Goal: Entertainment & Leisure: Consume media (video, audio)

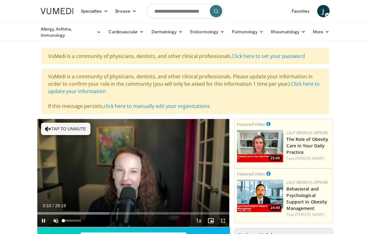
click at [56, 220] on span "Video Player" at bounding box center [56, 221] width 12 height 12
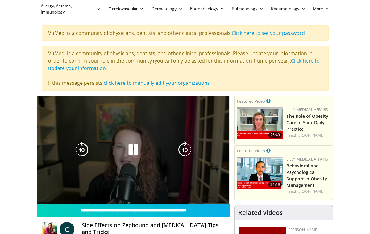
scroll to position [23, 0]
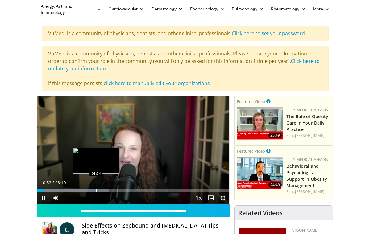
click at [96, 191] on div "Progress Bar" at bounding box center [96, 191] width 1 height 2
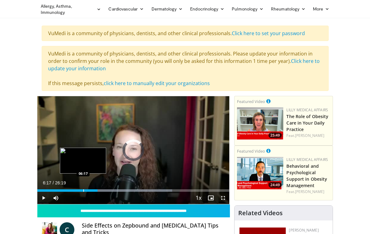
click at [83, 191] on div "Progress Bar" at bounding box center [83, 191] width 1 height 2
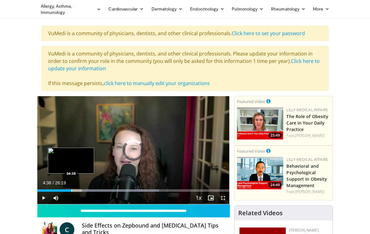
click at [71, 191] on div "Progress Bar" at bounding box center [71, 191] width 1 height 2
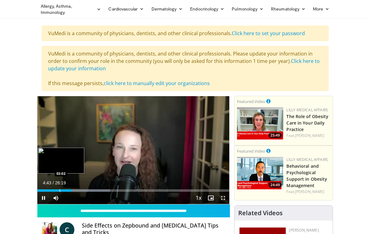
click at [60, 191] on div "Progress Bar" at bounding box center [60, 191] width 1 height 2
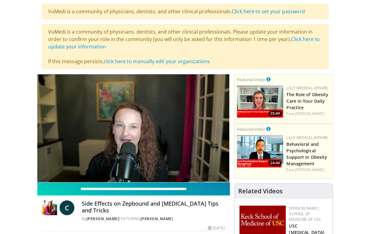
scroll to position [46, 0]
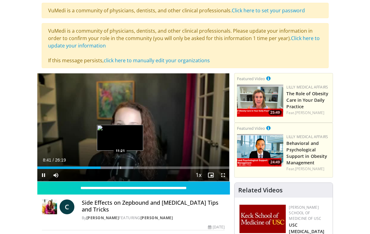
click at [120, 167] on div "Progress Bar" at bounding box center [120, 168] width 1 height 2
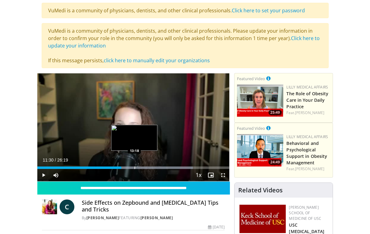
click at [134, 166] on div "Loaded : 81.05% 11:30 13:18" at bounding box center [133, 166] width 192 height 6
click at [128, 168] on div "Progress Bar" at bounding box center [128, 168] width 1 height 2
click at [125, 167] on div "Progress Bar" at bounding box center [125, 168] width 1 height 2
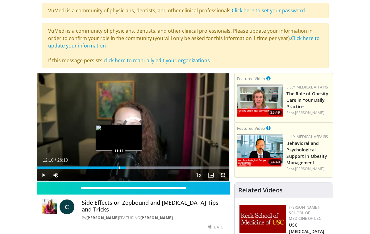
click at [119, 168] on div "Progress Bar" at bounding box center [119, 168] width 1 height 2
click at [131, 167] on div "Progress Bar" at bounding box center [131, 168] width 1 height 2
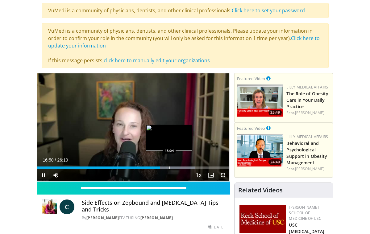
click at [170, 169] on div "Progress Bar" at bounding box center [170, 168] width 1 height 2
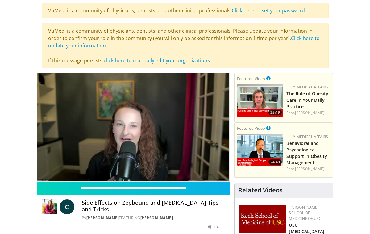
click at [187, 169] on video-js "**********" at bounding box center [133, 127] width 192 height 108
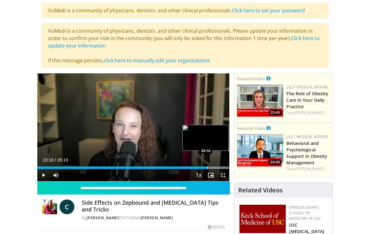
click at [207, 167] on div "Progress Bar" at bounding box center [207, 168] width 1 height 2
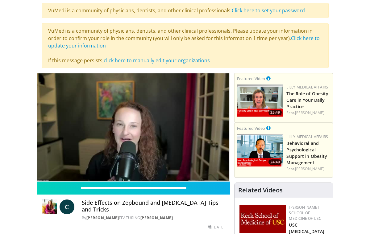
click at [221, 168] on video-js "**********" at bounding box center [133, 127] width 192 height 108
click at [221, 168] on div "10 seconds Tap to unmute" at bounding box center [133, 127] width 192 height 108
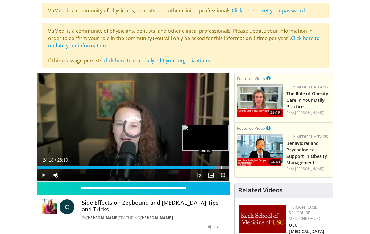
click at [221, 168] on div "Progress Bar" at bounding box center [221, 168] width 1 height 2
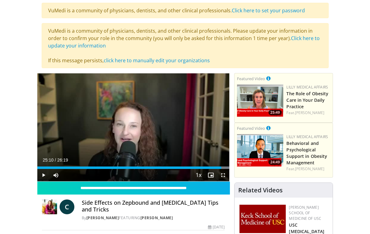
click at [44, 175] on span "Video Player" at bounding box center [43, 175] width 12 height 12
